Goal: Find specific page/section: Find specific page/section

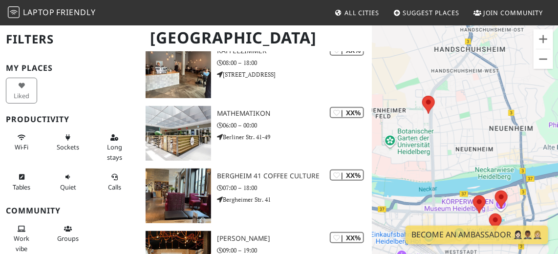
scroll to position [87, 0]
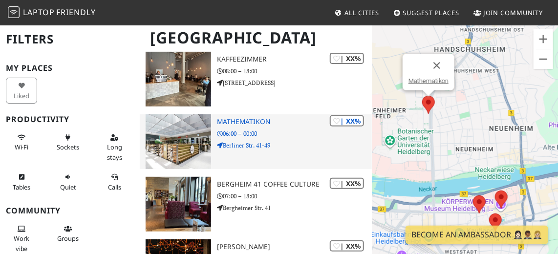
click at [250, 122] on h3 "Mathematikon" at bounding box center [294, 122] width 155 height 8
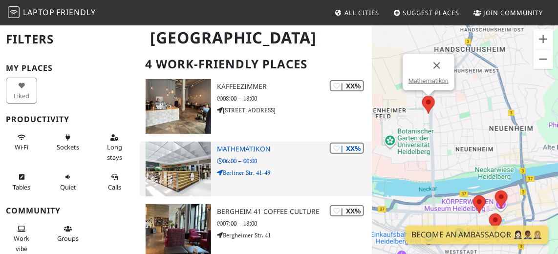
scroll to position [59, 0]
